Goal: Download file/media

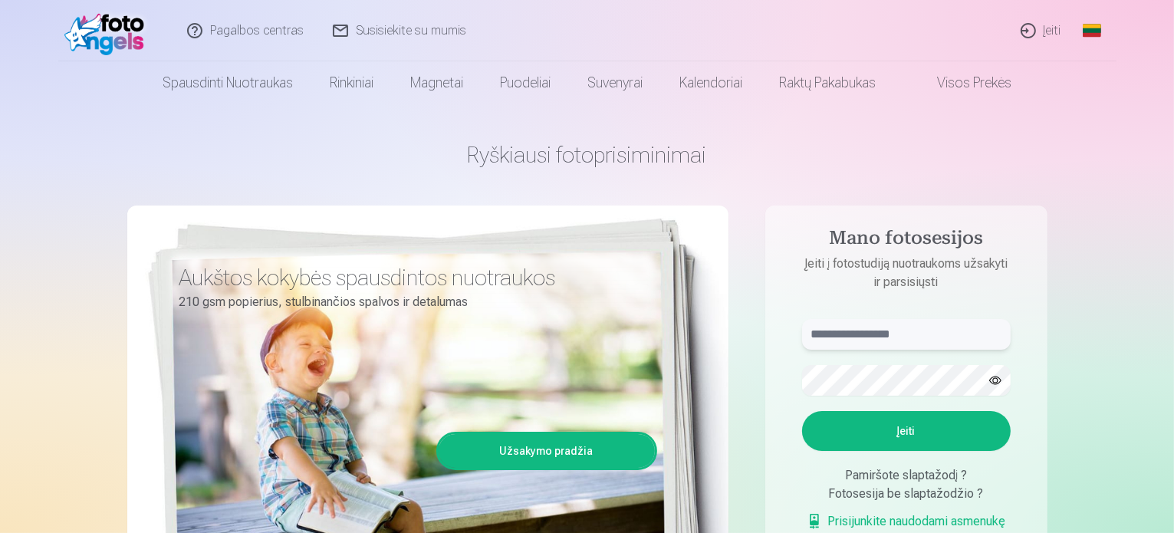
click at [843, 337] on input "text" at bounding box center [906, 334] width 208 height 31
type input "**********"
click at [938, 435] on button "Įeiti" at bounding box center [906, 431] width 208 height 40
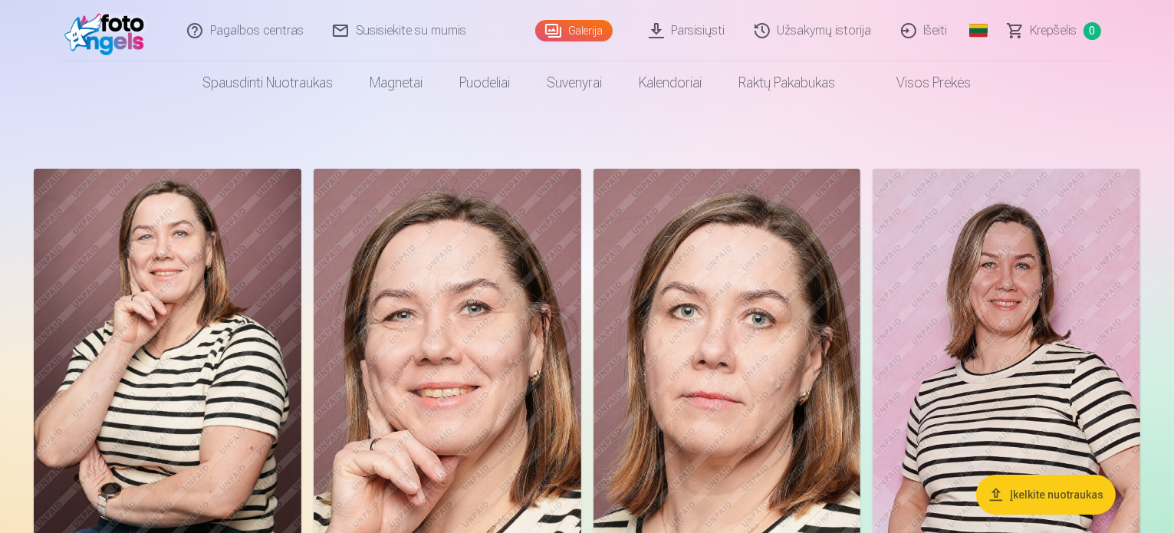
drag, startPoint x: 1171, startPoint y: 31, endPoint x: 1172, endPoint y: 69, distance: 37.6
click at [1172, 69] on header "Pagalbos centras Susisiekite su mumis Galerija Parsisiųsti Užsakymų istorija Iš…" at bounding box center [587, 52] width 1174 height 104
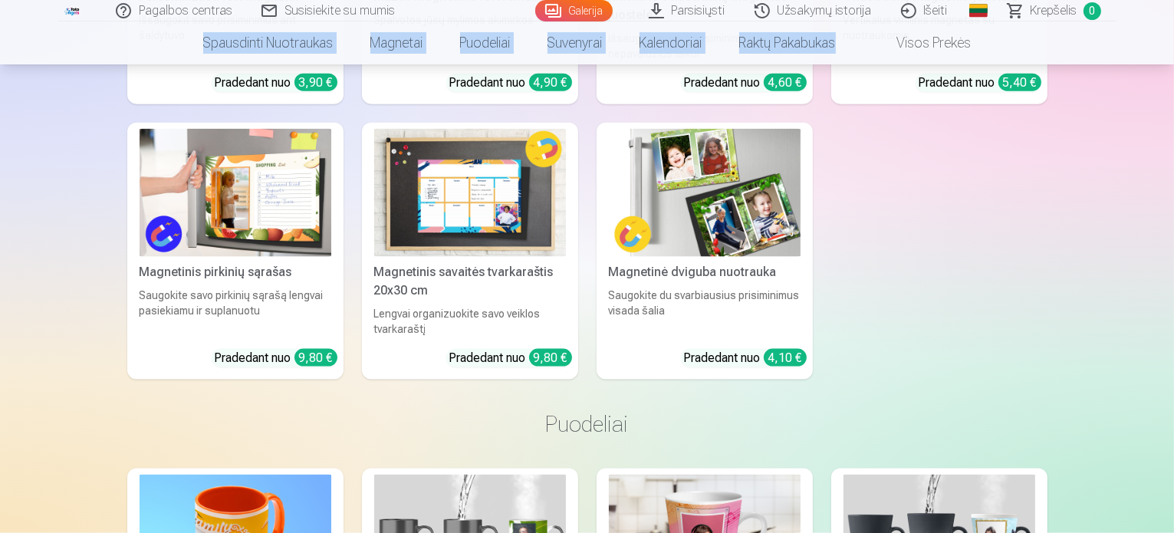
scroll to position [1990, 0]
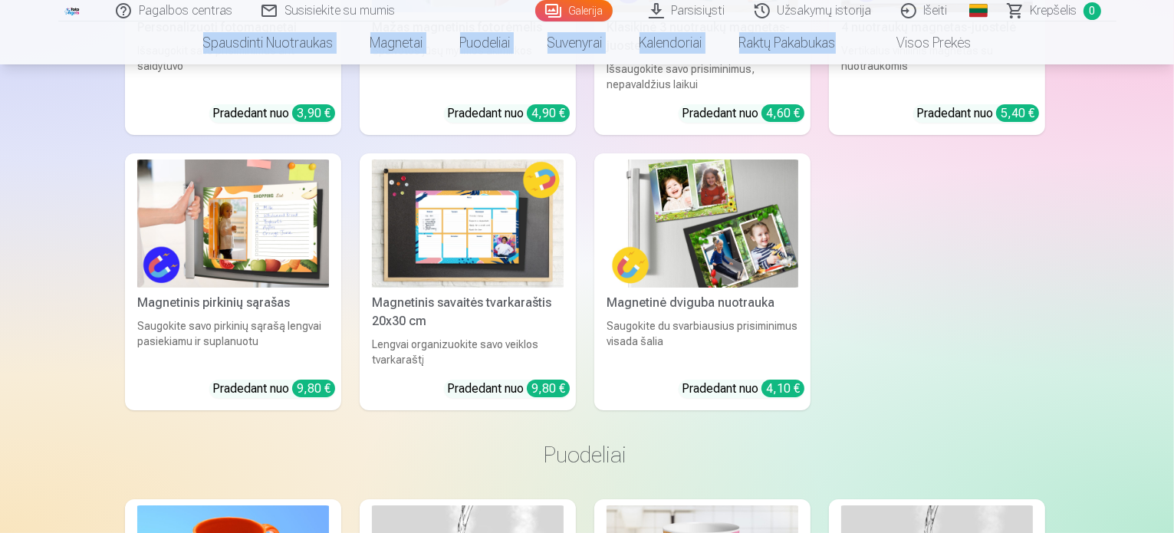
scroll to position [1993, 0]
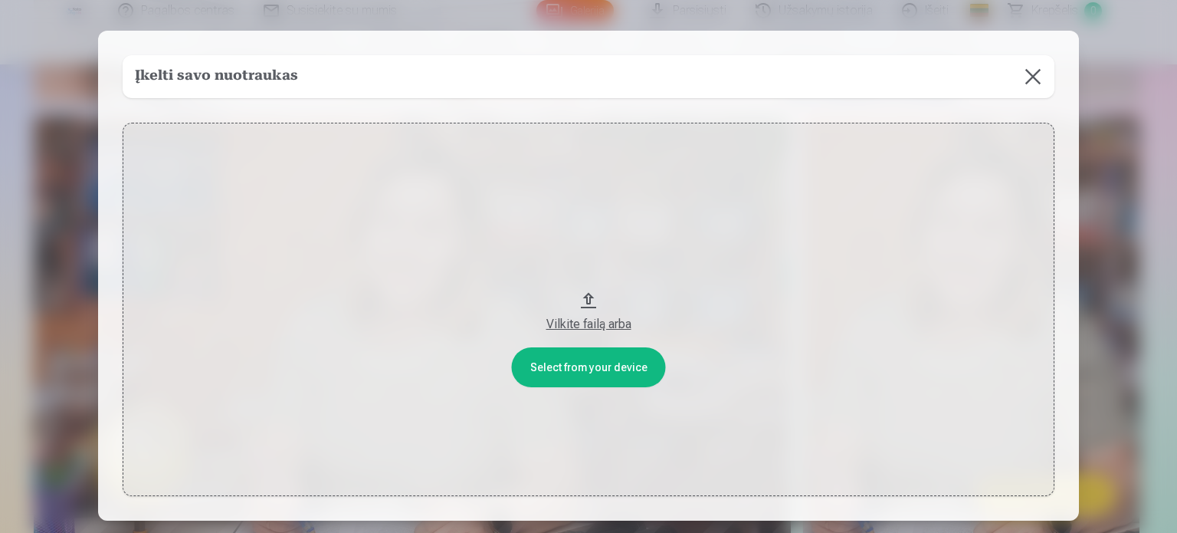
click at [609, 324] on div "Vilkite failą arba" at bounding box center [588, 324] width 901 height 18
click at [1033, 74] on button at bounding box center [1033, 76] width 43 height 43
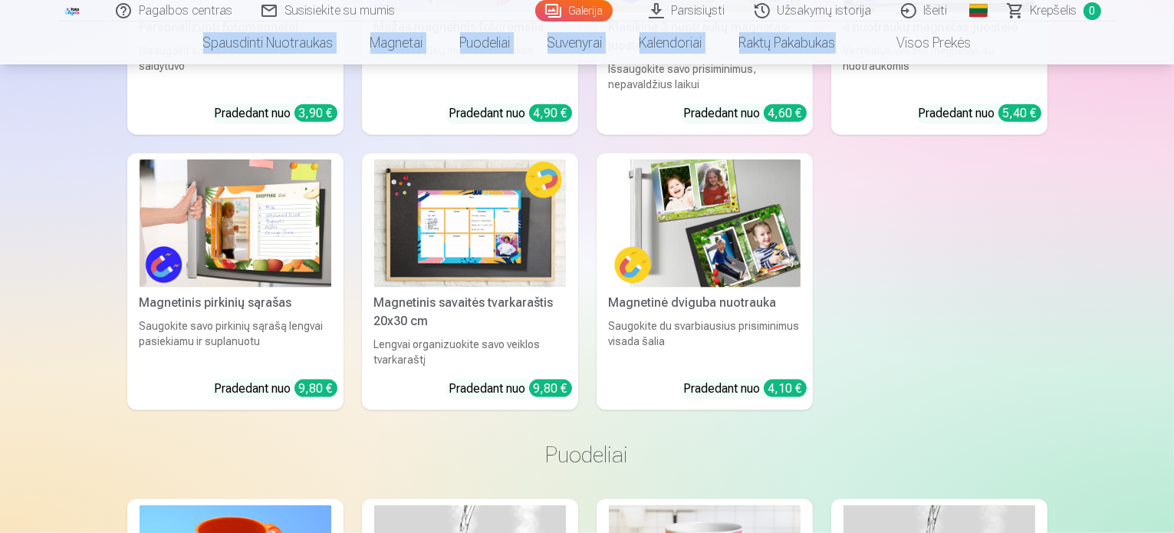
click at [692, 10] on link "Parsisiųsti" at bounding box center [688, 10] width 106 height 21
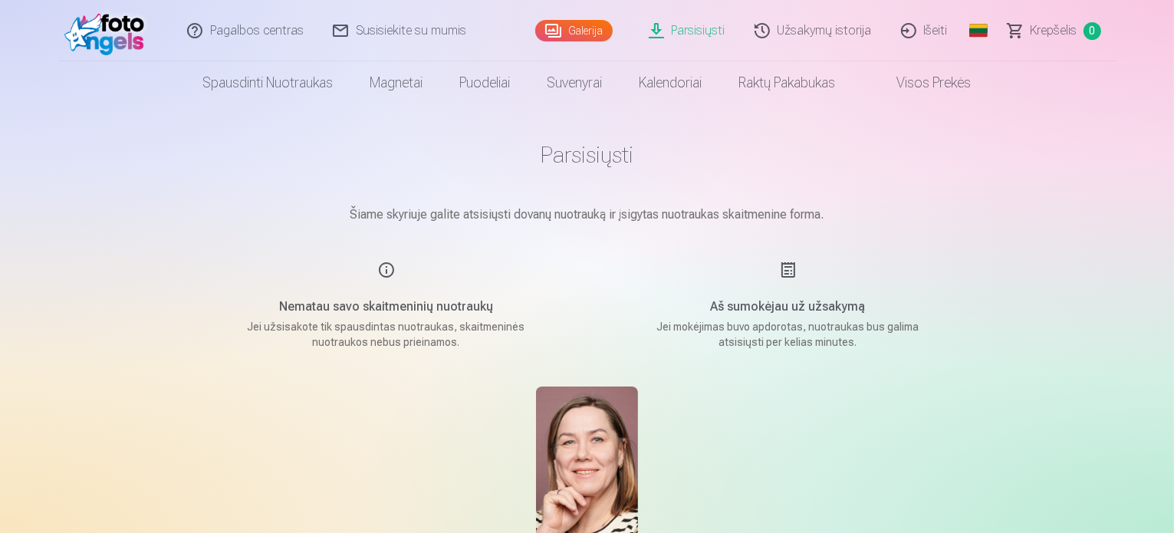
drag, startPoint x: 1173, startPoint y: 256, endPoint x: 1177, endPoint y: 279, distance: 23.3
click at [1173, 279] on html "Pagalbos centras Susisiekite su mumis Galerija Parsisiųsti Užsakymų istorija Iš…" at bounding box center [587, 266] width 1174 height 533
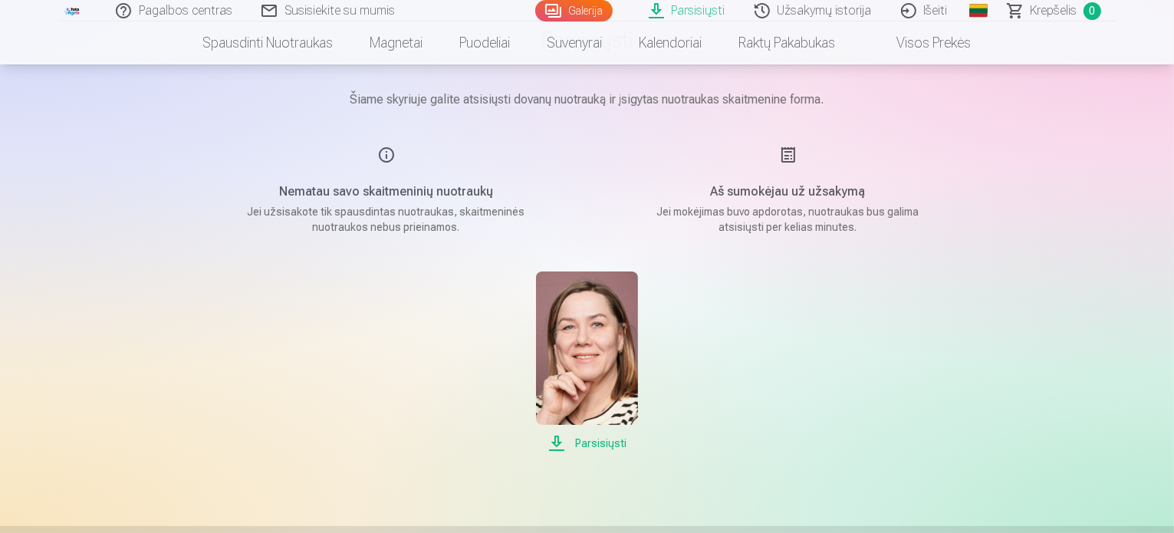
scroll to position [117, 0]
click at [607, 440] on span "Parsisiųsti" at bounding box center [587, 441] width 102 height 18
